Goal: Task Accomplishment & Management: Complete application form

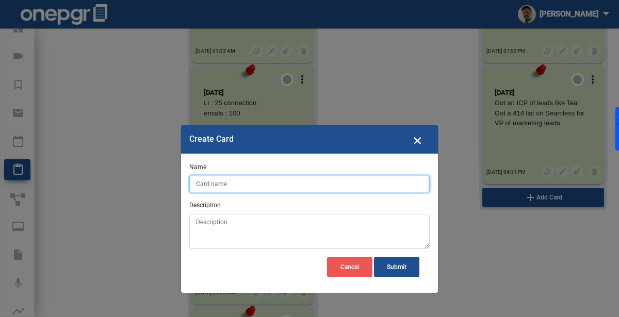
click at [244, 180] on input "Name" at bounding box center [309, 184] width 240 height 16
click at [221, 185] on input "23/07/" at bounding box center [309, 184] width 240 height 16
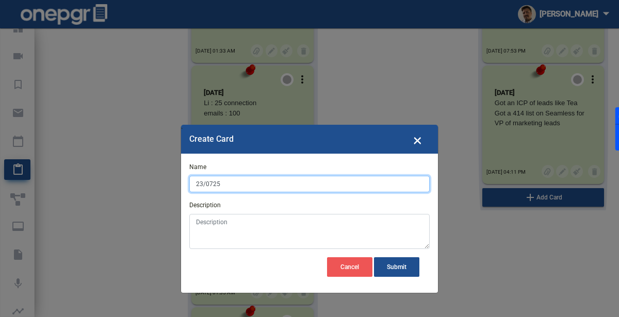
click at [218, 183] on input "23/0725" at bounding box center [309, 184] width 240 height 16
click at [213, 183] on input "23/0725" at bounding box center [309, 184] width 240 height 16
type input "[DATE]"
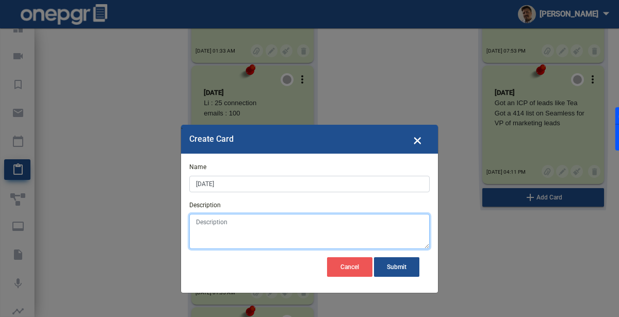
click at [222, 226] on textarea "Description" at bounding box center [309, 231] width 240 height 35
click at [239, 234] on textarea "Description" at bounding box center [309, 231] width 240 height 35
paste textarea "Send 71 Linkedin invitations / Follow up 47 connections on Linkedin"
click at [278, 222] on textarea "Send 71 Linkedin invitations / Follow up 47 connections on Linkedin" at bounding box center [309, 231] width 240 height 35
click at [201, 220] on textarea "Send 71 Linkedin invitations Follow up 47 connections on Linkedin" at bounding box center [309, 231] width 240 height 35
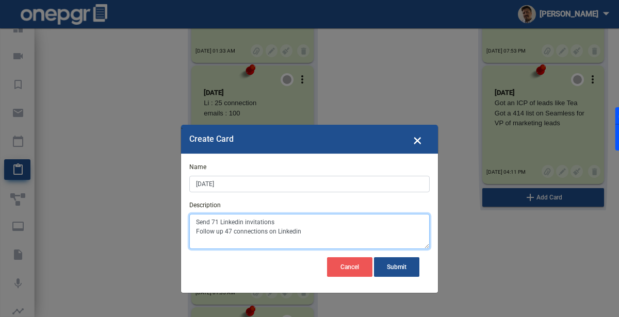
click at [201, 220] on textarea "Send 71 Linkedin invitations Follow up 47 connections on Linkedin" at bounding box center [309, 231] width 240 height 35
type textarea "71 Linkedin invitations Follow up 47 connections on Linkedin"
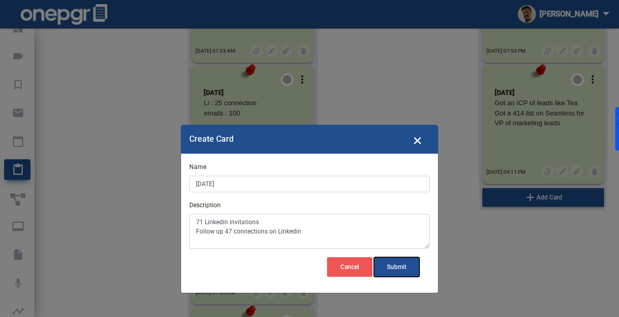
click at [395, 268] on span "Submit" at bounding box center [397, 266] width 20 height 7
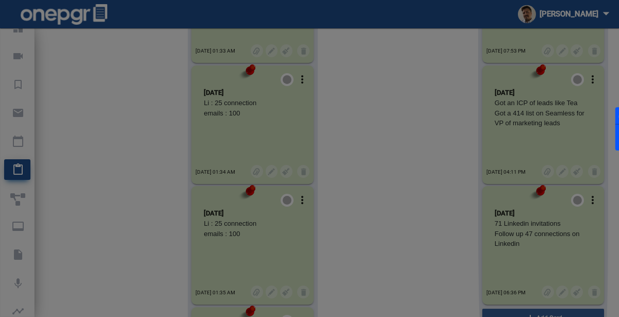
scroll to position [5229, 0]
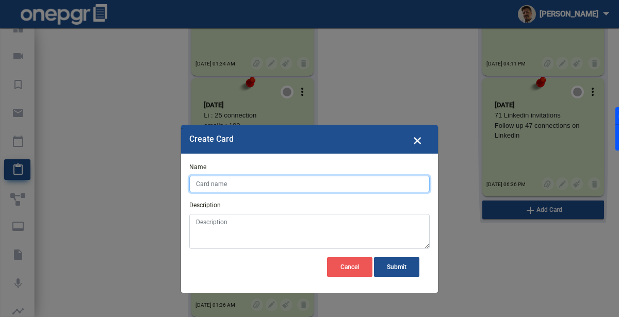
click at [266, 185] on input "Name" at bounding box center [309, 184] width 240 height 16
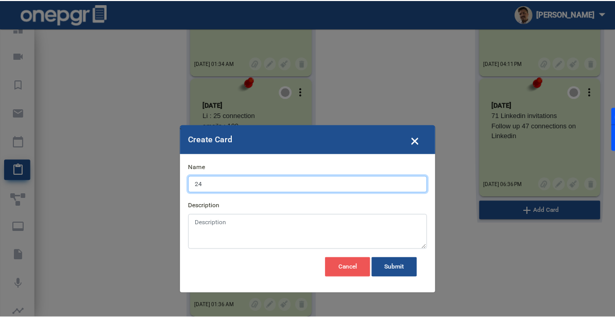
scroll to position [138, 0]
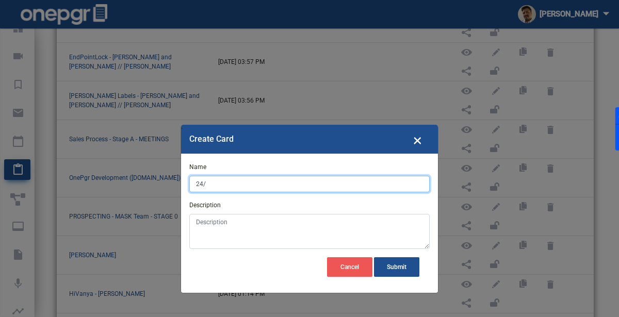
type input "24/"
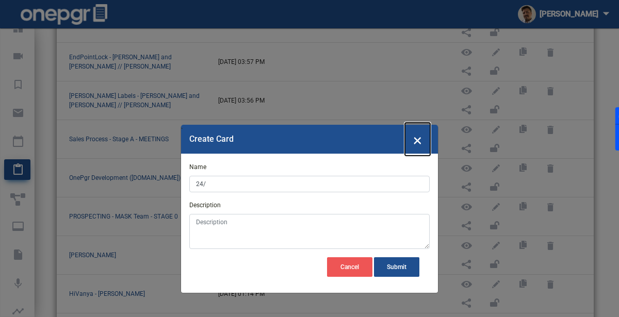
click at [414, 134] on span "×" at bounding box center [417, 139] width 9 height 20
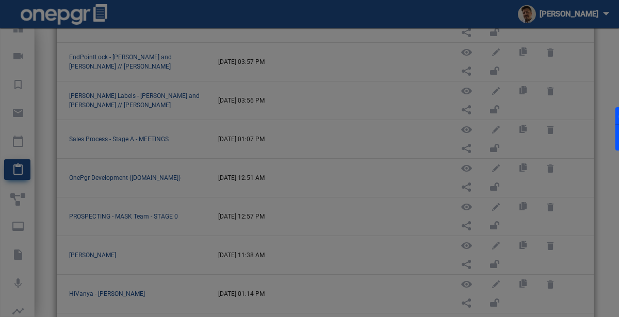
click at [123, 210] on modal-container "` Create Card × Name 24/ Description Cancel Submit" at bounding box center [309, 158] width 619 height 317
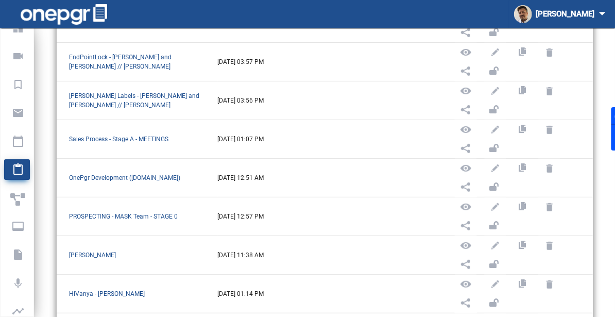
click at [593, 135] on td at bounding box center [523, 139] width 139 height 39
click at [142, 213] on span "PROSPECTING - MASK Team - STAGE 0" at bounding box center [123, 216] width 109 height 7
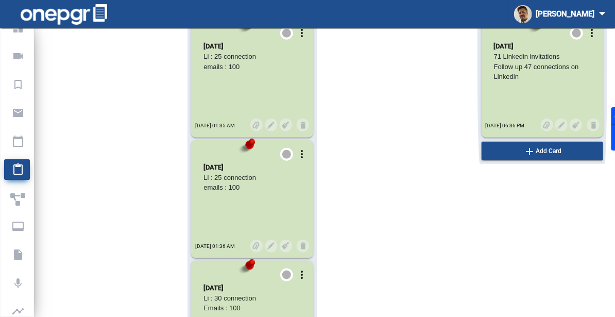
scroll to position [5210, 0]
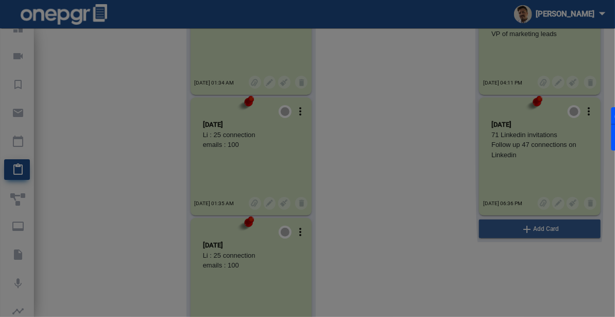
scroll to position [5172, 0]
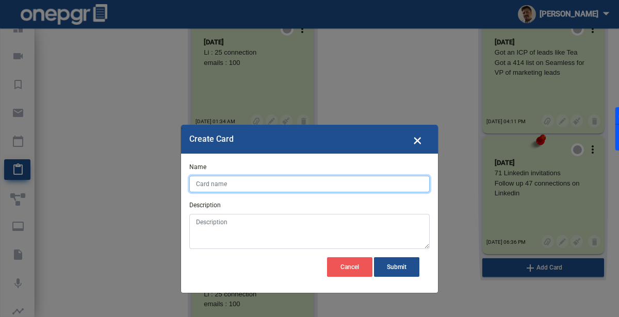
click at [358, 185] on input "Name" at bounding box center [309, 184] width 240 height 16
click at [230, 187] on input "24" at bounding box center [309, 184] width 240 height 16
type input "[DATE]"
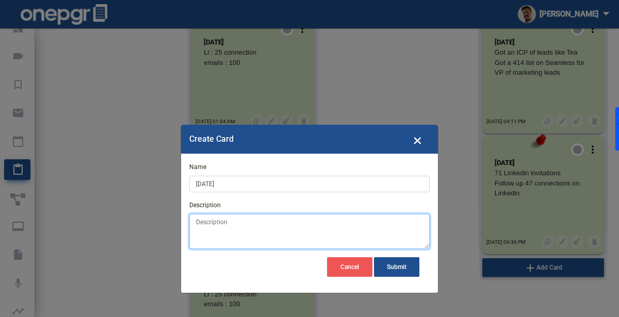
click at [237, 236] on textarea "Description" at bounding box center [309, 231] width 240 height 35
click at [274, 234] on textarea "Description" at bounding box center [309, 231] width 240 height 35
paste textarea "Meeting with team / Upload list on Onepgr VP of Marketing / Got new interested …"
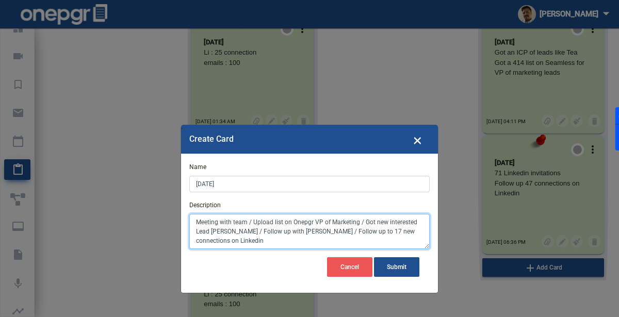
drag, startPoint x: 377, startPoint y: 221, endPoint x: 192, endPoint y: 217, distance: 185.1
click at [192, 217] on textarea "Meeting with team / Upload list on Onepgr VP of Marketing / Got new interested …" at bounding box center [309, 231] width 240 height 35
click at [299, 220] on textarea "New interested Lead [PERSON_NAME] / Follow up with [PERSON_NAME] / Follow up to…" at bounding box center [309, 231] width 240 height 35
drag, startPoint x: 282, startPoint y: 231, endPoint x: 287, endPoint y: 233, distance: 5.4
click at [287, 233] on textarea "New interested Lead [PERSON_NAME] Follow up with [PERSON_NAME] / Follow up to 1…" at bounding box center [309, 231] width 240 height 35
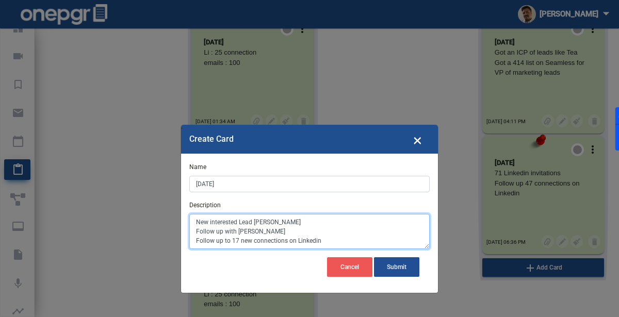
type textarea "New interested Lead [PERSON_NAME] Follow up with [PERSON_NAME] Follow up to 17 …"
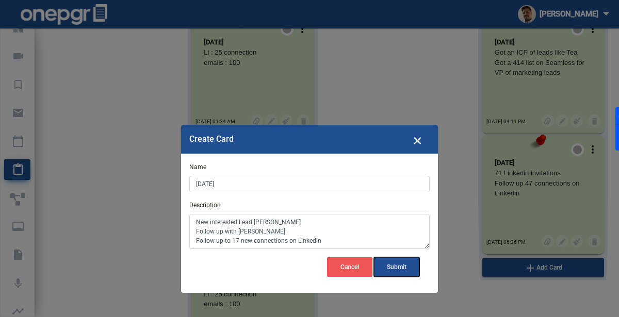
click at [394, 268] on span "Submit" at bounding box center [397, 266] width 20 height 7
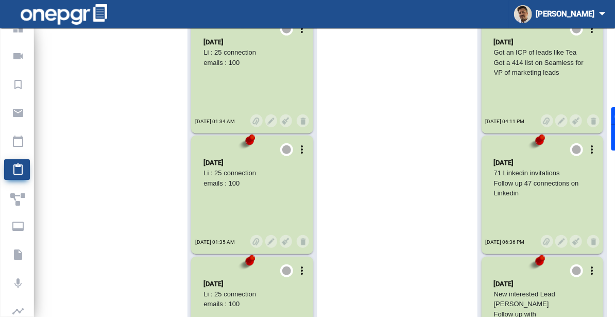
scroll to position [5387, 0]
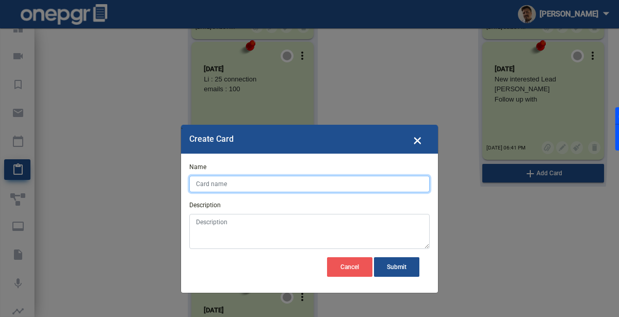
click at [341, 185] on input "Name" at bounding box center [309, 184] width 240 height 16
click at [314, 180] on input "25/" at bounding box center [309, 184] width 240 height 16
click at [251, 185] on input "25 -" at bounding box center [309, 184] width 240 height 16
click at [222, 185] on input "25 - 11" at bounding box center [309, 184] width 240 height 16
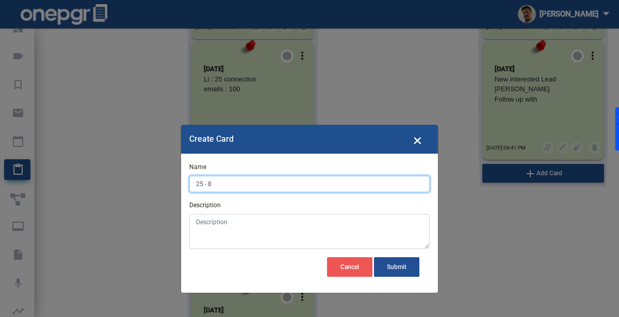
click at [221, 188] on input "25 - 8" at bounding box center [309, 184] width 240 height 16
type input "25 - [DATE]"
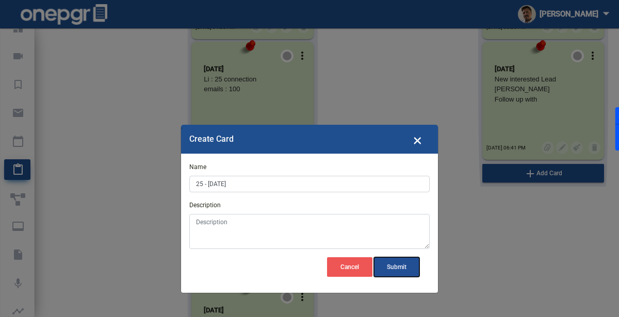
click at [394, 265] on span "Submit" at bounding box center [397, 266] width 20 height 7
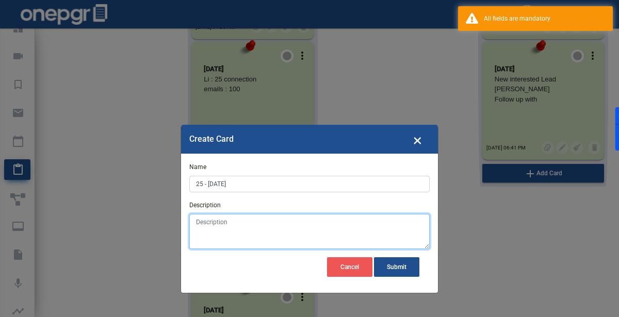
click at [343, 239] on textarea "Description" at bounding box center [309, 231] width 240 height 35
click at [344, 239] on textarea "Holiday" at bounding box center [309, 231] width 240 height 35
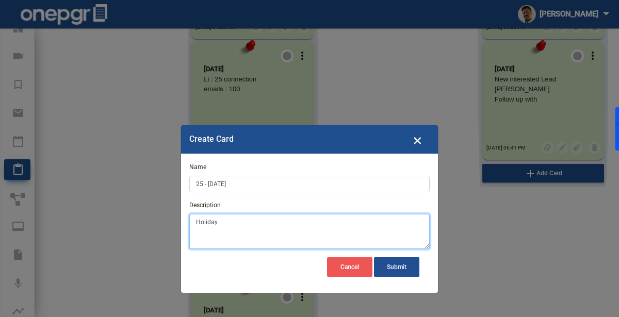
type textarea "Holiday"
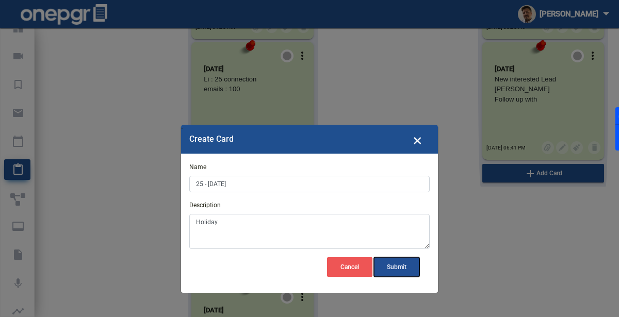
click at [396, 269] on span "Submit" at bounding box center [397, 266] width 20 height 7
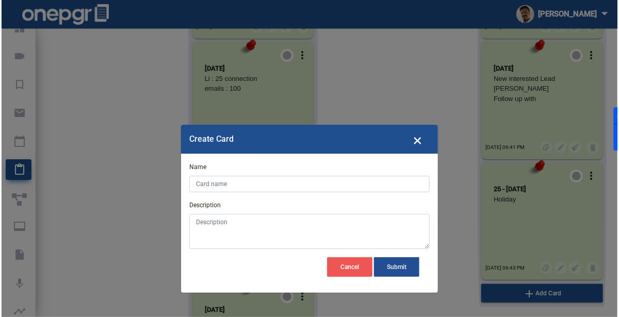
scroll to position [5552, 0]
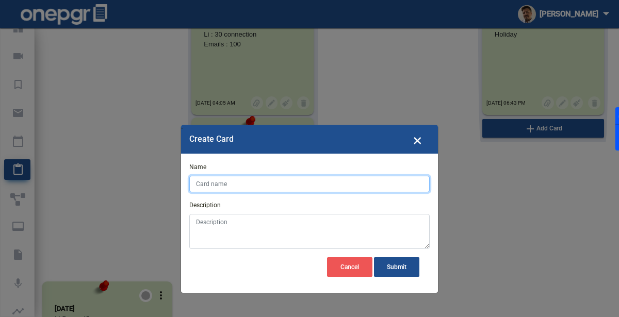
click at [330, 185] on input "Name" at bounding box center [309, 184] width 240 height 16
click at [243, 184] on input "Name" at bounding box center [309, 184] width 240 height 16
click at [245, 184] on input "11/08/" at bounding box center [309, 184] width 240 height 16
type input "[DATE]"
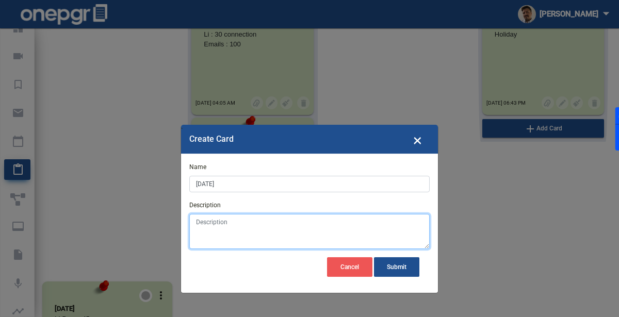
click at [225, 227] on textarea "Description" at bounding box center [309, 231] width 240 height 35
paste textarea "Got a new interested Lead [PERSON_NAME] / Work on seamless list for [PERSON_NAM…"
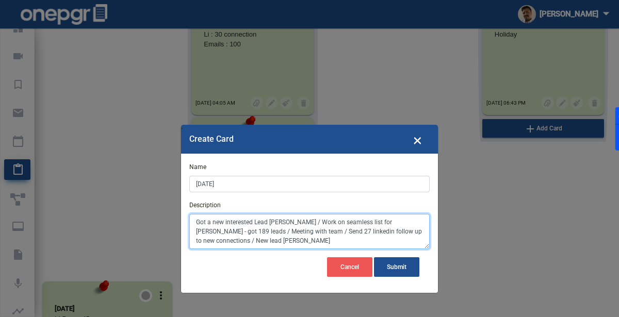
drag, startPoint x: 215, startPoint y: 222, endPoint x: 312, endPoint y: 209, distance: 98.3
click at [191, 221] on textarea "Got a new interested Lead [PERSON_NAME] / Work on seamless list for [PERSON_NAM…" at bounding box center [309, 231] width 240 height 35
drag, startPoint x: 291, startPoint y: 220, endPoint x: 280, endPoint y: 202, distance: 20.6
click at [280, 202] on div "Description New interested Lead [PERSON_NAME] / Work on seamless list for [PERS…" at bounding box center [309, 225] width 240 height 48
click at [313, 216] on textarea "New interested Lead [PERSON_NAME] / Work on seamless list for [PERSON_NAME] - g…" at bounding box center [309, 231] width 240 height 35
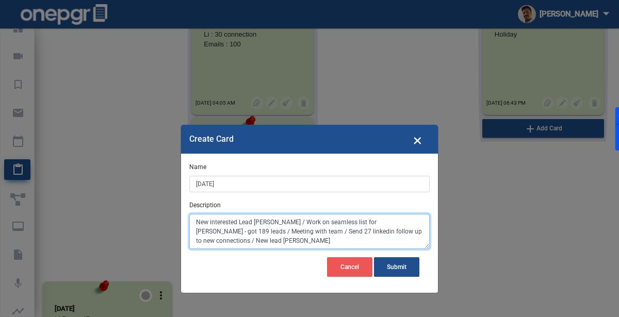
drag, startPoint x: 321, startPoint y: 221, endPoint x: 292, endPoint y: 224, distance: 29.0
click at [292, 224] on textarea "New interested Lead [PERSON_NAME] / Work on seamless list for [PERSON_NAME] - g…" at bounding box center [309, 231] width 240 height 35
click at [340, 219] on textarea "New interested Lead [PERSON_NAME] / Seamless list for [PERSON_NAME] - got 189 l…" at bounding box center [309, 231] width 240 height 35
drag, startPoint x: 320, startPoint y: 231, endPoint x: 382, endPoint y: 231, distance: 62.9
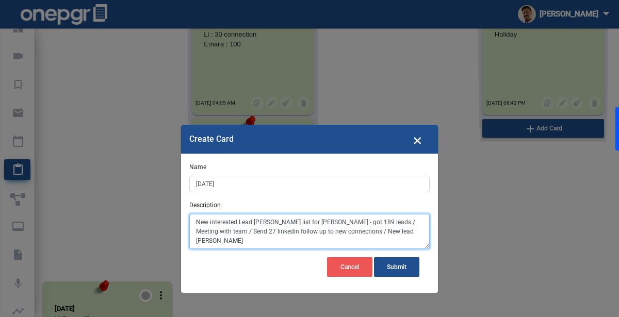
click at [382, 231] on textarea "New interested Lead [PERSON_NAME] list for [PERSON_NAME] - got 189 leads / Meet…" at bounding box center [309, 231] width 240 height 35
drag, startPoint x: 324, startPoint y: 239, endPoint x: 329, endPoint y: 241, distance: 5.8
click at [329, 241] on textarea "New interested Lead [PERSON_NAME] list for [PERSON_NAME] - got 189 leads Send 2…" at bounding box center [309, 231] width 240 height 35
type textarea "New interested Lead [PERSON_NAME] list for [PERSON_NAME] - got 189 leads Send 2…"
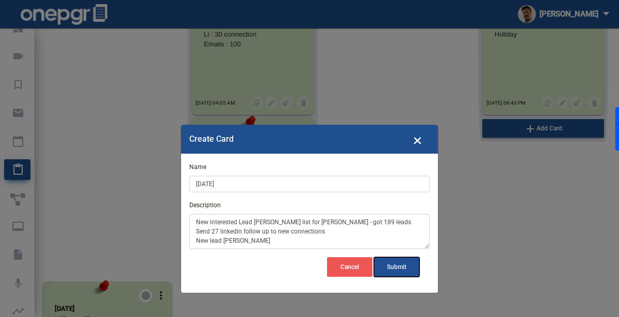
click at [402, 269] on span "Submit" at bounding box center [397, 266] width 20 height 7
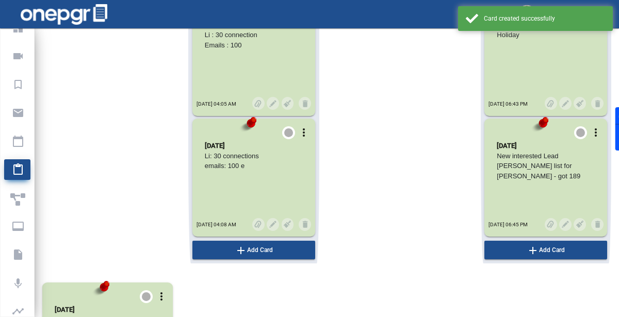
click at [510, 250] on modal-container "` Create Card × Name [DATE] Description New interested Lead [PERSON_NAME] list …" at bounding box center [309, 158] width 619 height 317
click at [537, 204] on modal-container "` Create Card × Name [DATE] Description New interested Lead [PERSON_NAME] list …" at bounding box center [309, 158] width 619 height 317
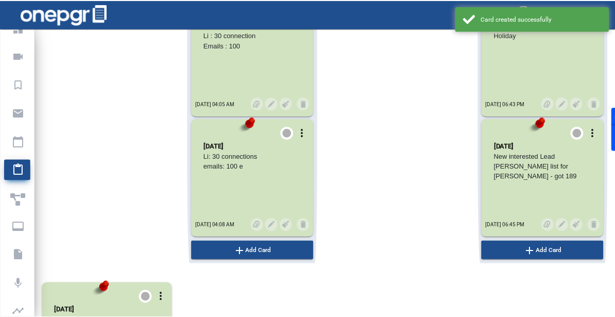
scroll to position [5600, 0]
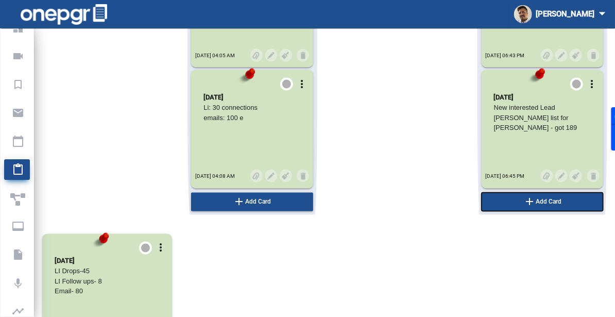
click at [313, 199] on button "add Add Card" at bounding box center [252, 202] width 122 height 19
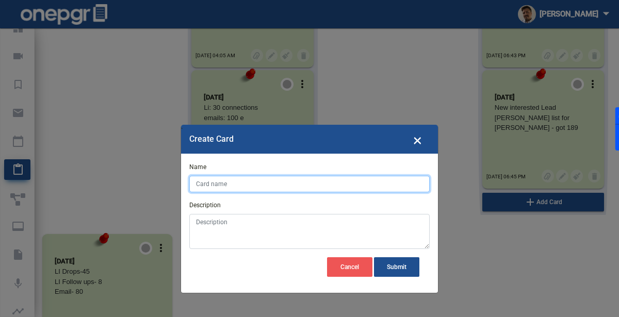
click at [238, 184] on input "Name" at bounding box center [309, 184] width 240 height 16
click at [230, 182] on input "12" at bounding box center [309, 184] width 240 height 16
type input "[DATE]"
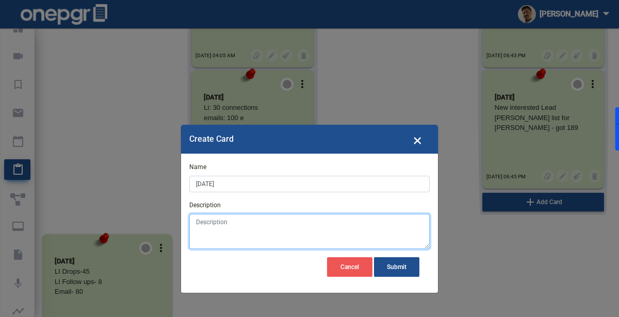
click at [236, 228] on textarea "Description" at bounding box center [309, 231] width 240 height 35
paste textarea "Meeting with team / Answer to [PERSON_NAME] and got a new interested lead [PERS…"
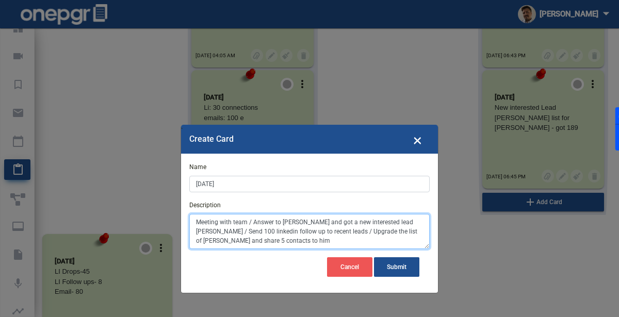
drag, startPoint x: 338, startPoint y: 222, endPoint x: 119, endPoint y: 213, distance: 218.7
click at [119, 213] on modal-container "` Create Card × Name [DATE] Description Meeting with team / Answer to [PERSON_N…" at bounding box center [309, 158] width 619 height 317
click at [306, 220] on textarea "New interested lead [PERSON_NAME] / Send 100 linkedin follow up to recent leads…" at bounding box center [309, 231] width 240 height 35
click at [320, 229] on textarea "New interested lead [PERSON_NAME] Send 100 linkedin follow up to recent leads /…" at bounding box center [309, 231] width 240 height 35
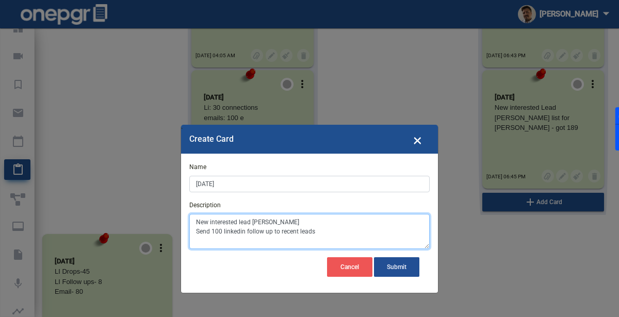
type textarea "New interested lead [PERSON_NAME] Send 100 linkedin follow up to recent leads"
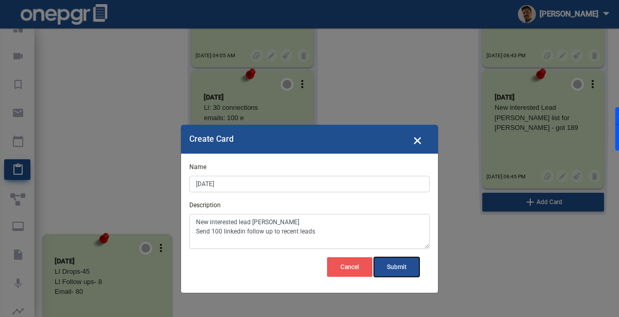
click at [399, 266] on span "Submit" at bounding box center [397, 266] width 20 height 7
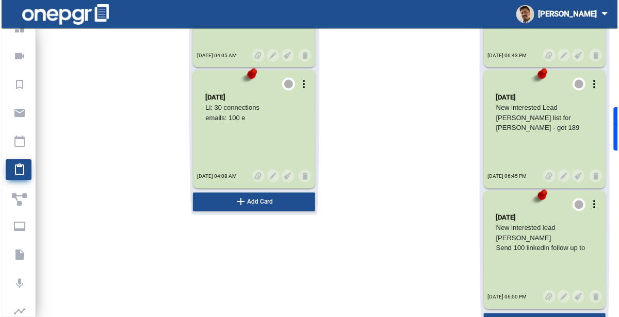
scroll to position [5681, 0]
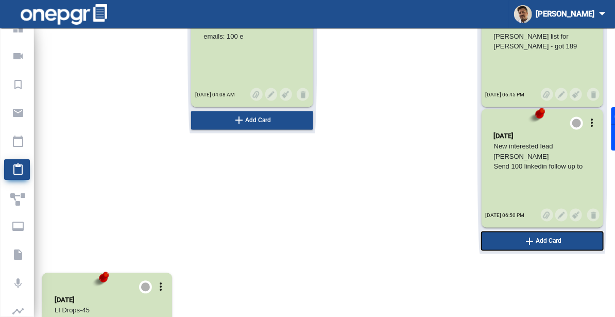
click at [499, 239] on button "add Add Card" at bounding box center [543, 241] width 122 height 19
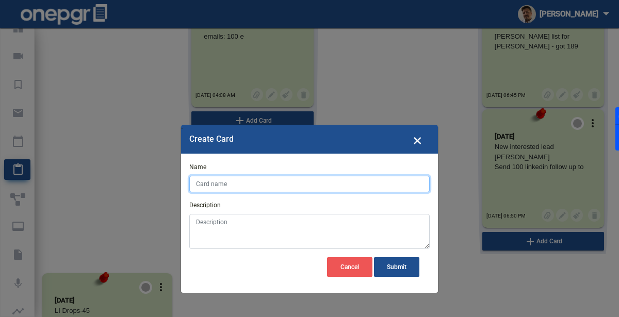
click at [368, 180] on input "Name" at bounding box center [309, 184] width 240 height 16
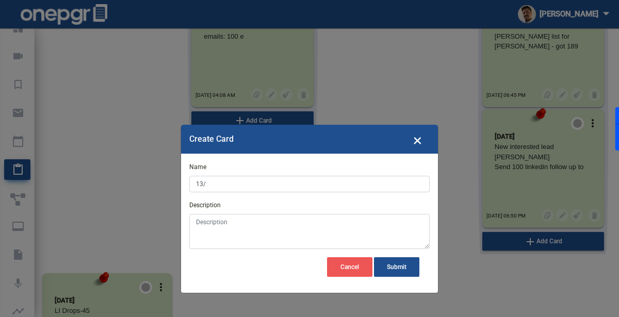
click at [292, 174] on div "Name 13/" at bounding box center [309, 177] width 240 height 30
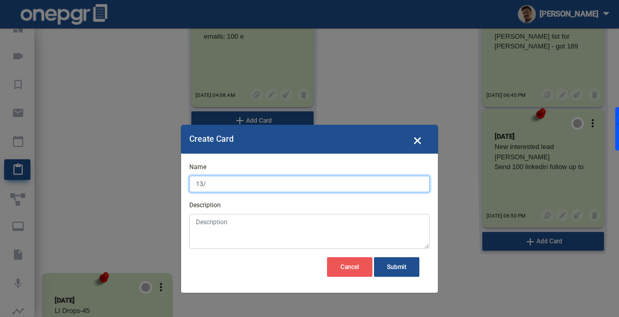
click at [271, 179] on input "13/" at bounding box center [309, 184] width 240 height 16
type input "13/08/25"
